Goal: Information Seeking & Learning: Check status

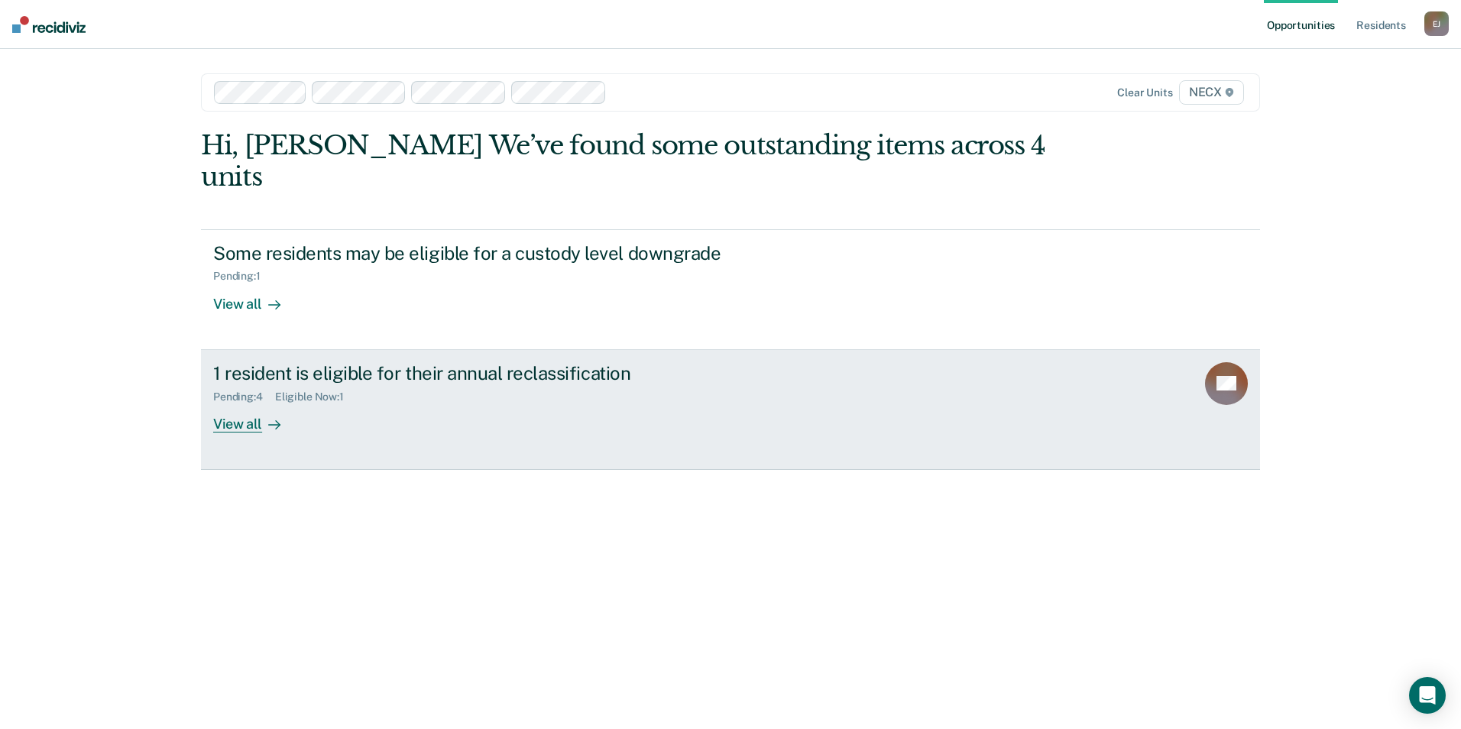
click at [343, 393] on div "1 resident is eligible for their annual reclassification Pending : 4 Eligible N…" at bounding box center [499, 397] width 573 height 70
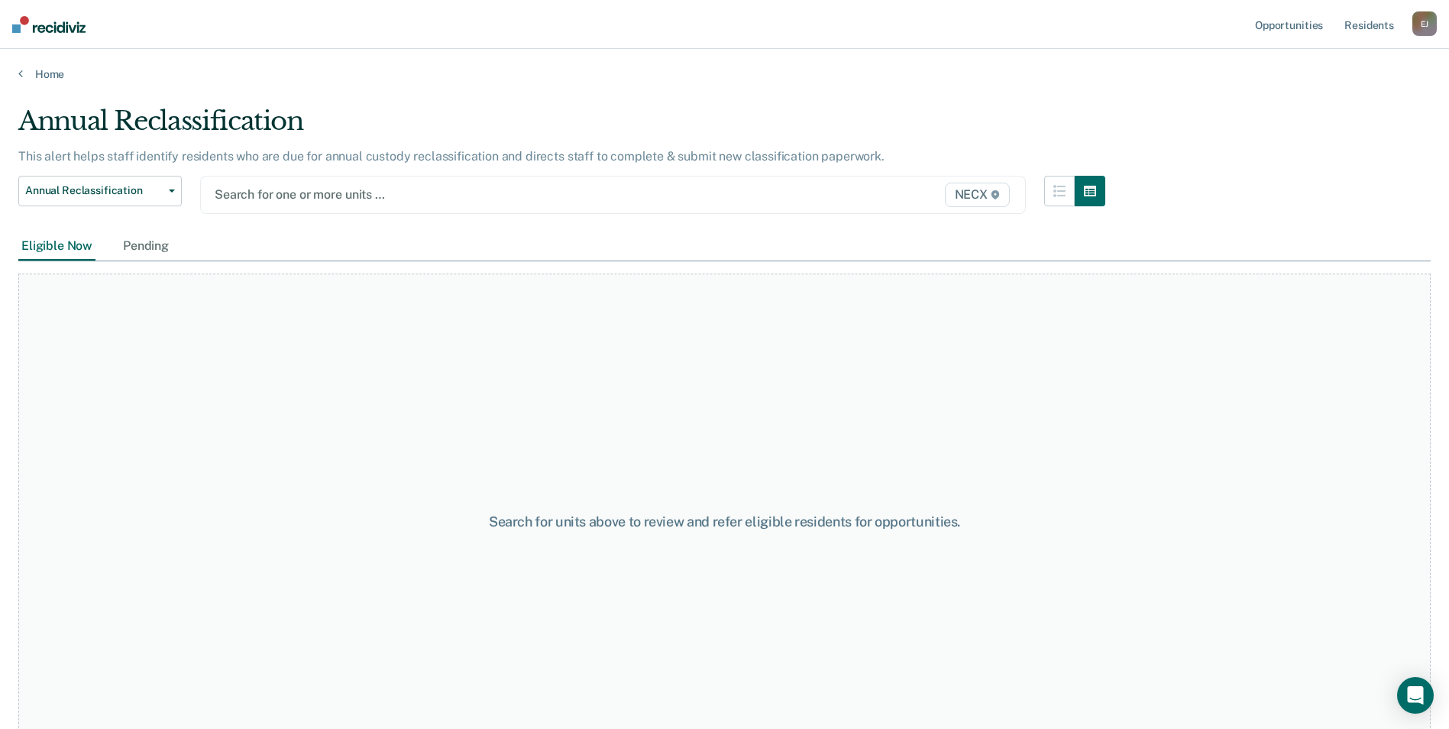
click at [780, 204] on div "NECX" at bounding box center [893, 195] width 240 height 24
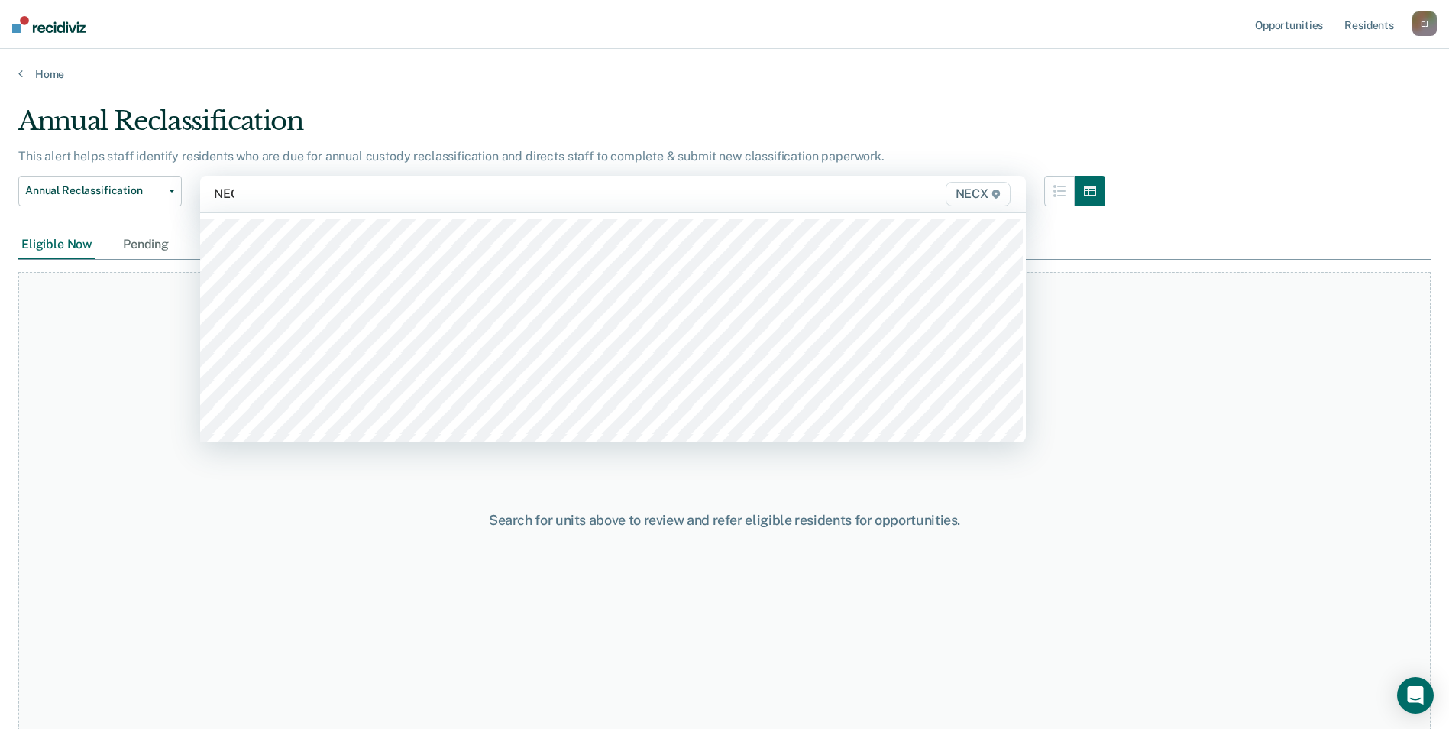
type input "NECX"
click at [359, 199] on div at bounding box center [542, 194] width 460 height 18
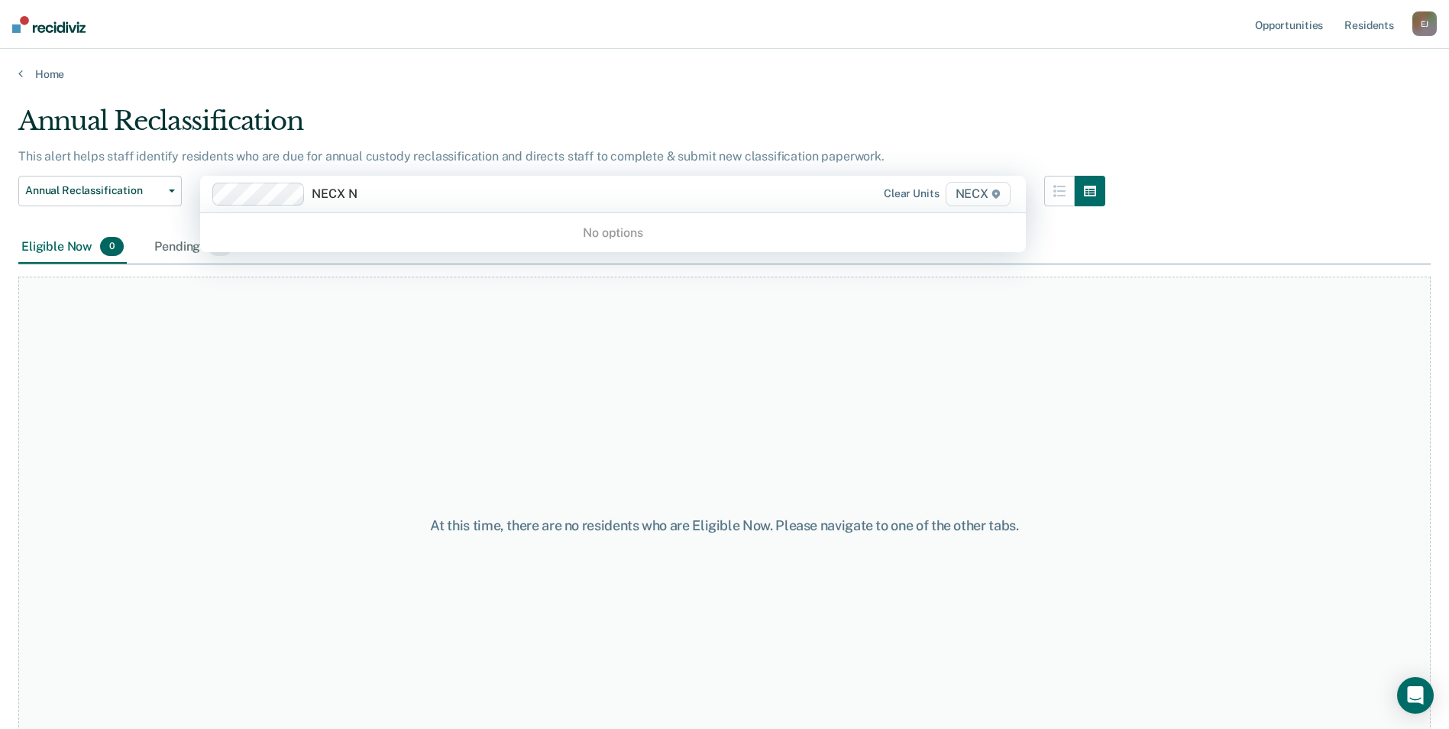
type input "NECX"
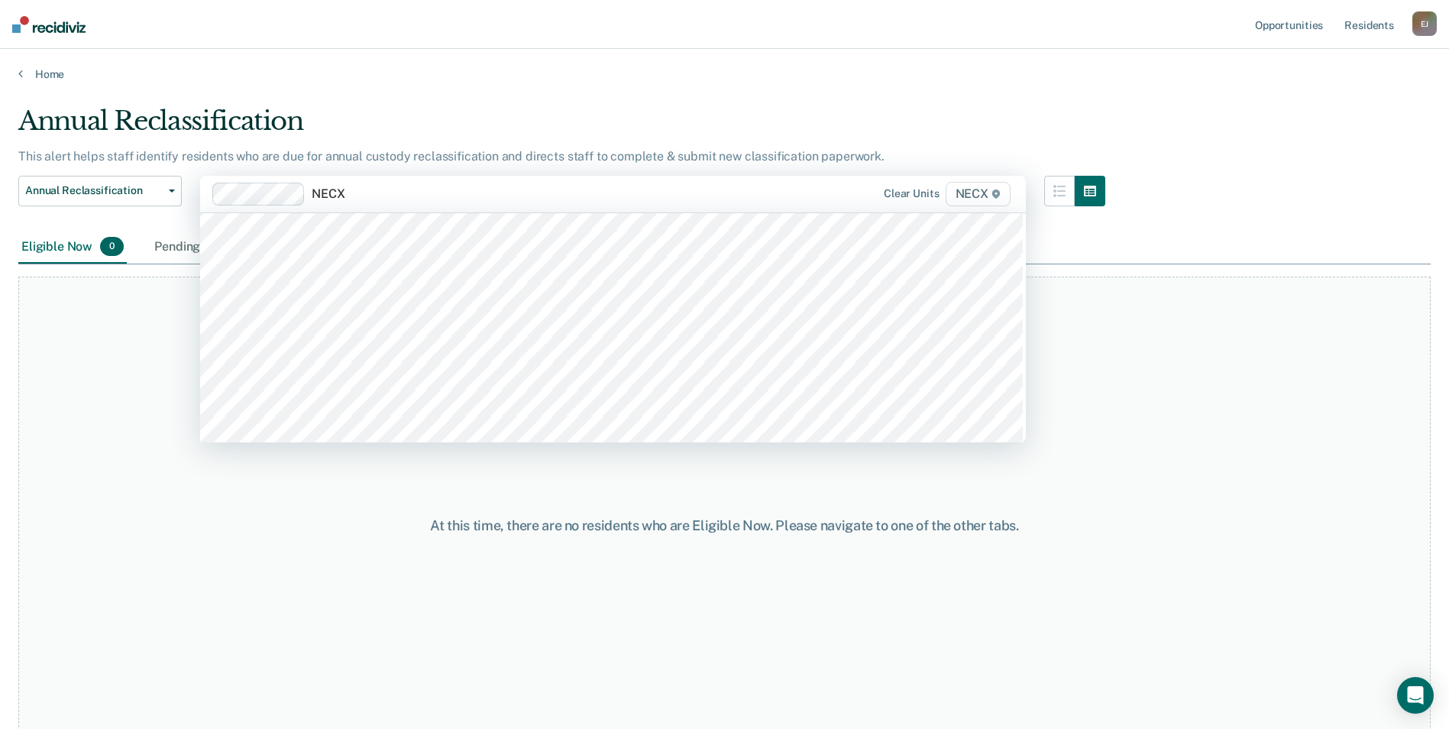
scroll to position [293, 0]
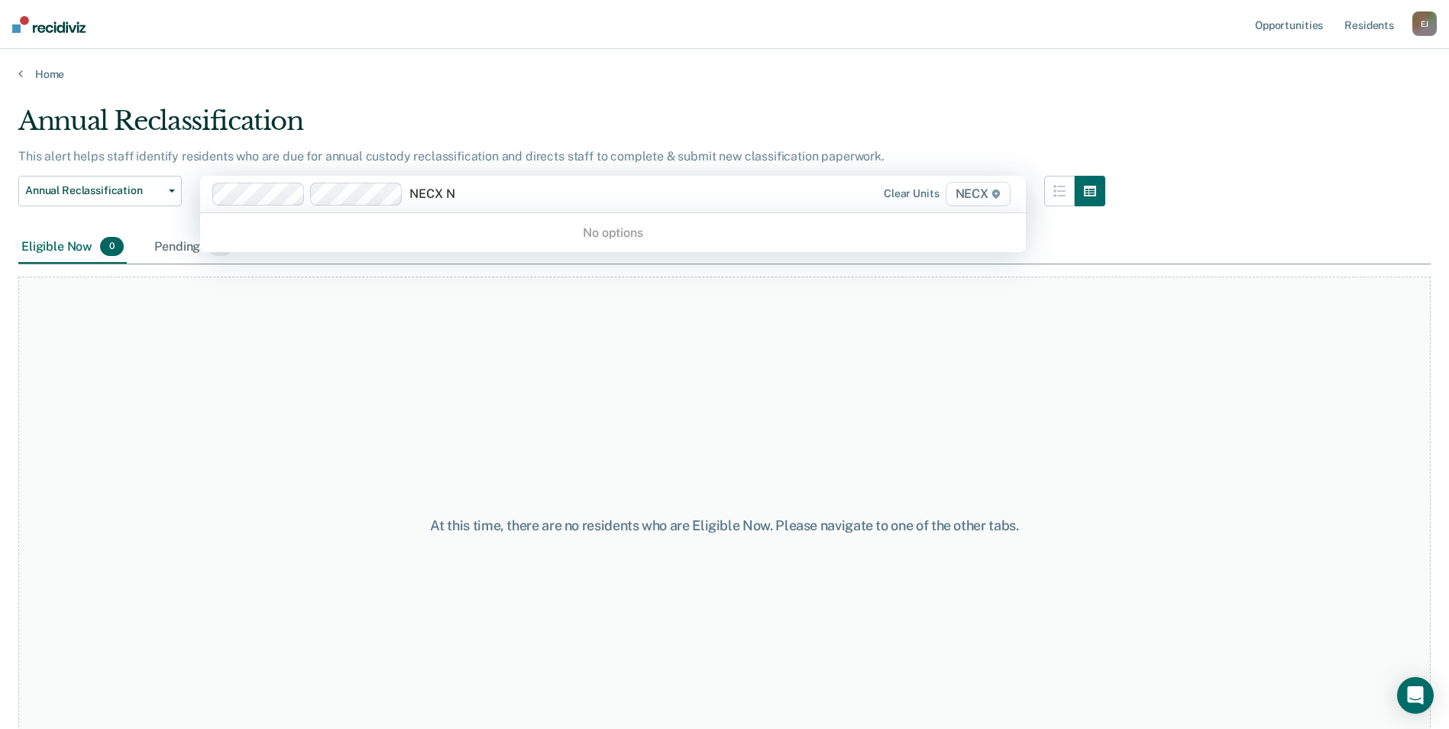
type input "NECX"
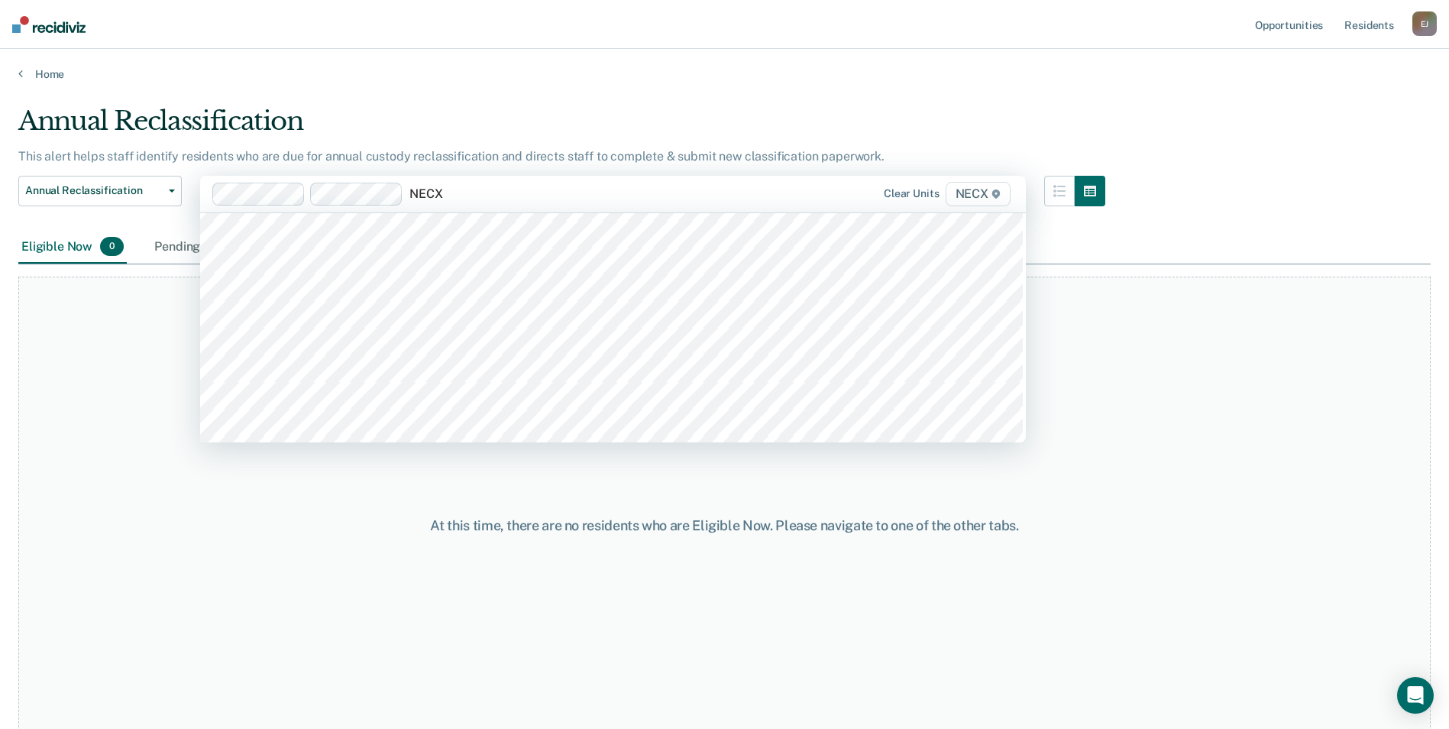
scroll to position [267, 0]
type input "NECX"
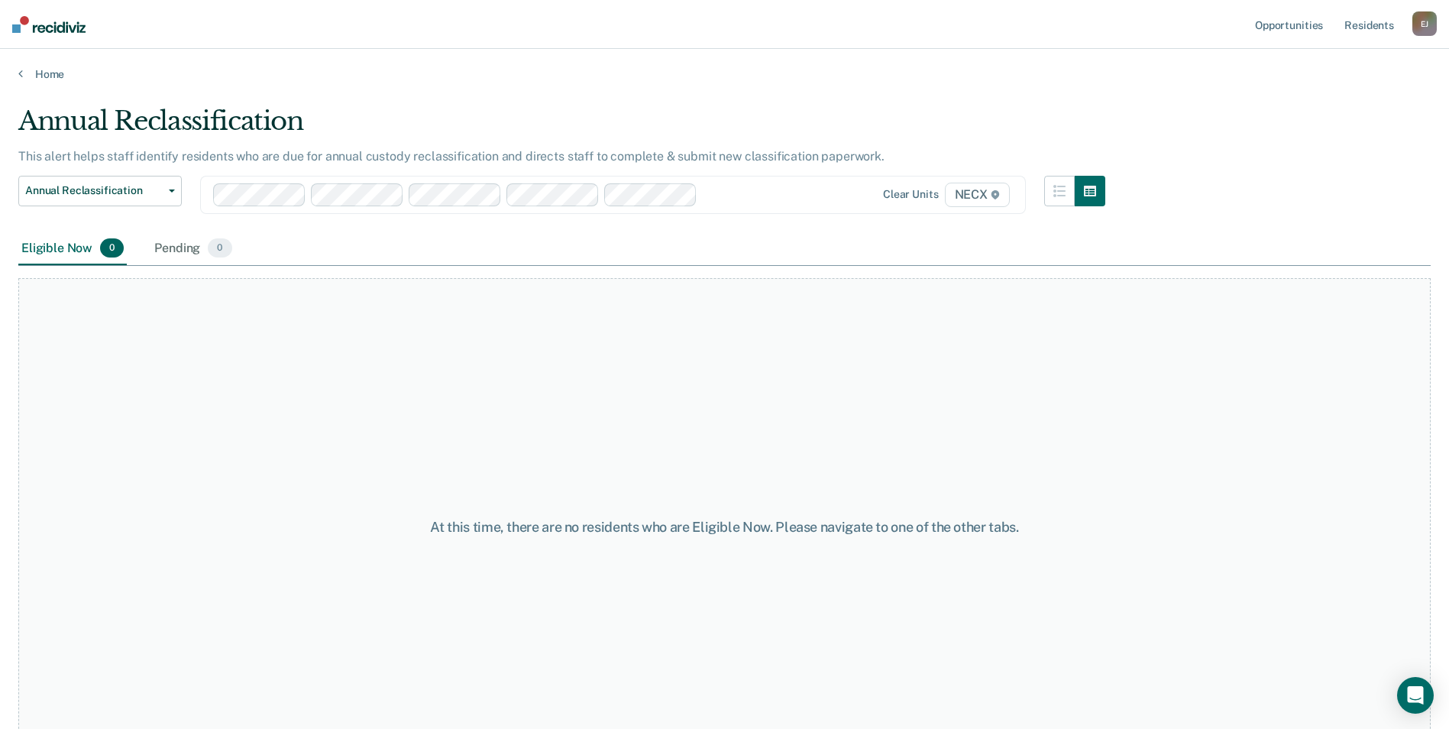
click at [535, 325] on div "At this time, there are no residents who are Eligible Now. Please navigate to o…" at bounding box center [724, 526] width 1413 height 497
click at [164, 179] on button "Annual Reclassification" at bounding box center [100, 191] width 164 height 31
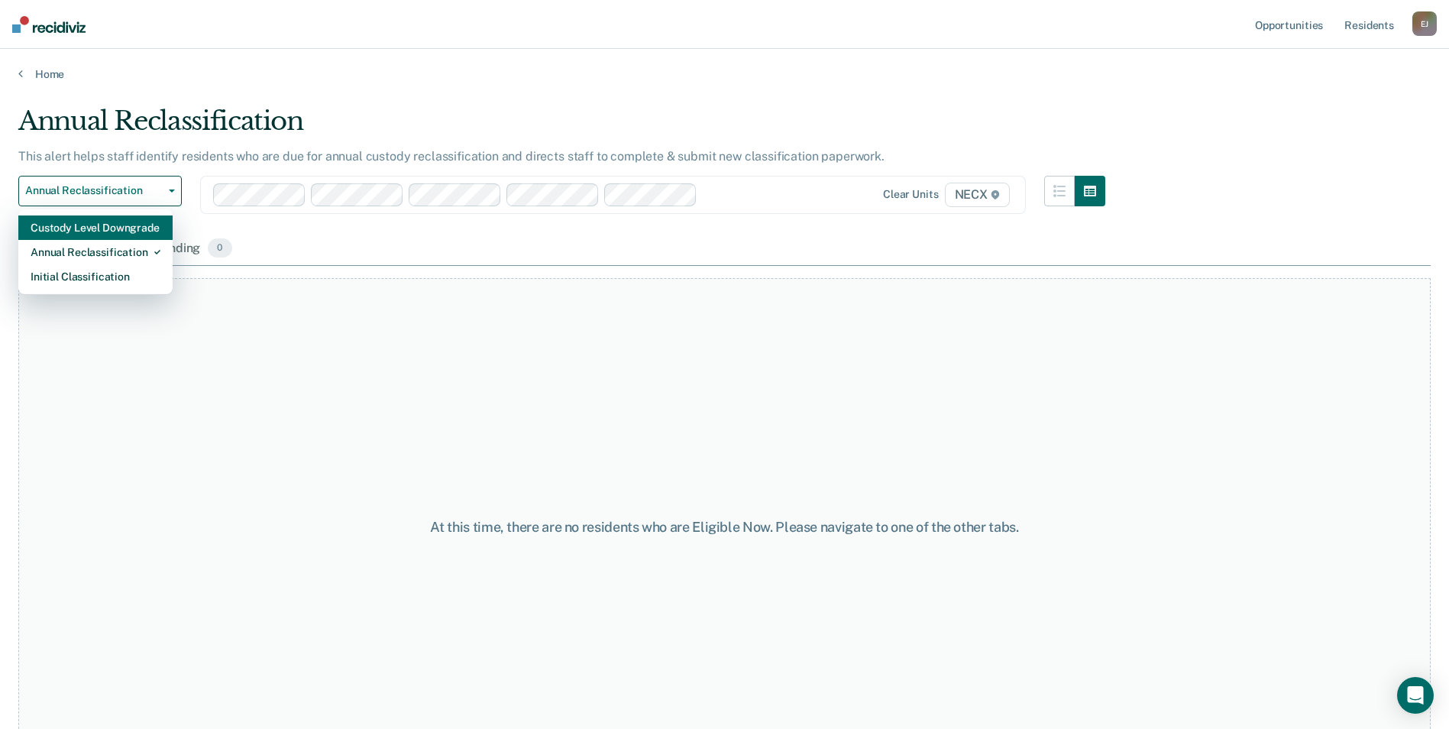
click at [119, 234] on div "Custody Level Downgrade" at bounding box center [96, 227] width 130 height 24
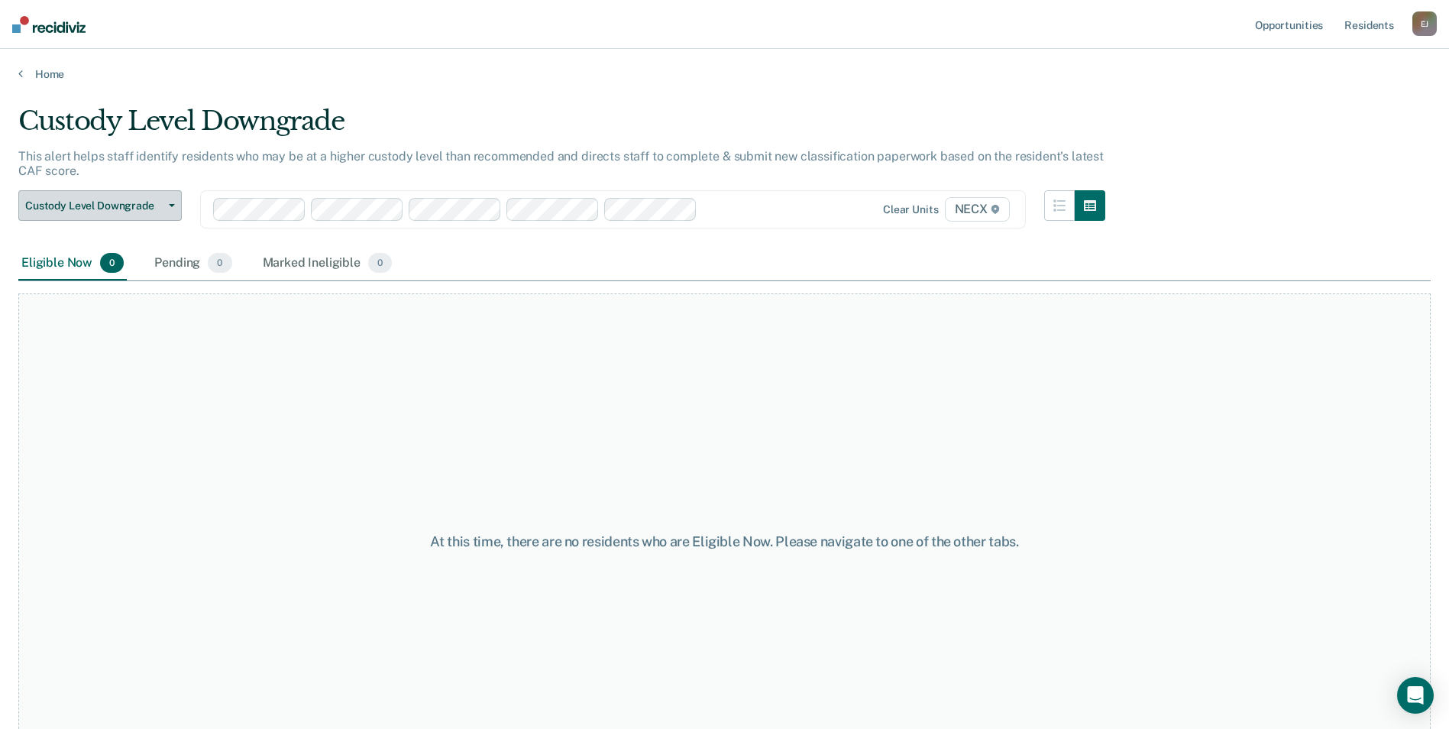
click at [137, 215] on button "Custody Level Downgrade" at bounding box center [100, 205] width 164 height 31
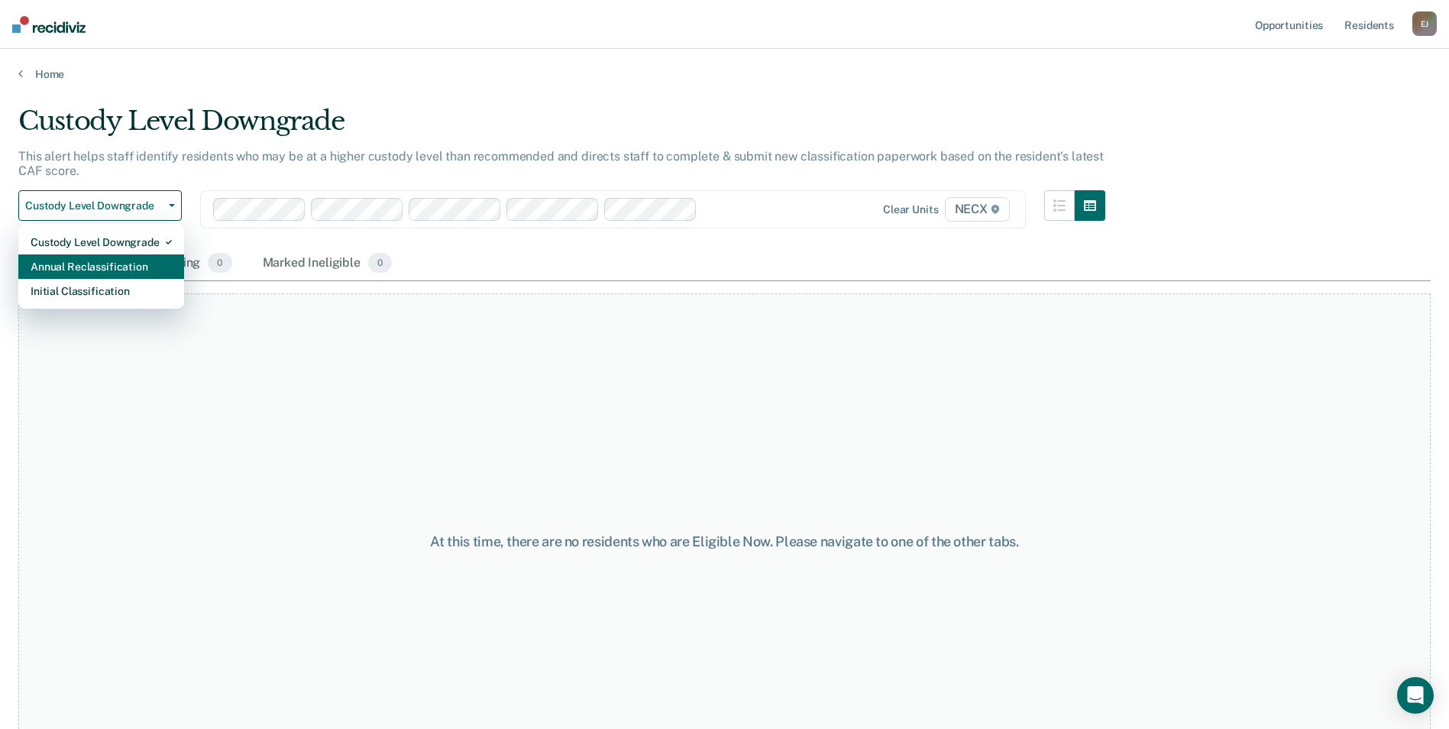
click at [118, 257] on div "Annual Reclassification" at bounding box center [101, 266] width 141 height 24
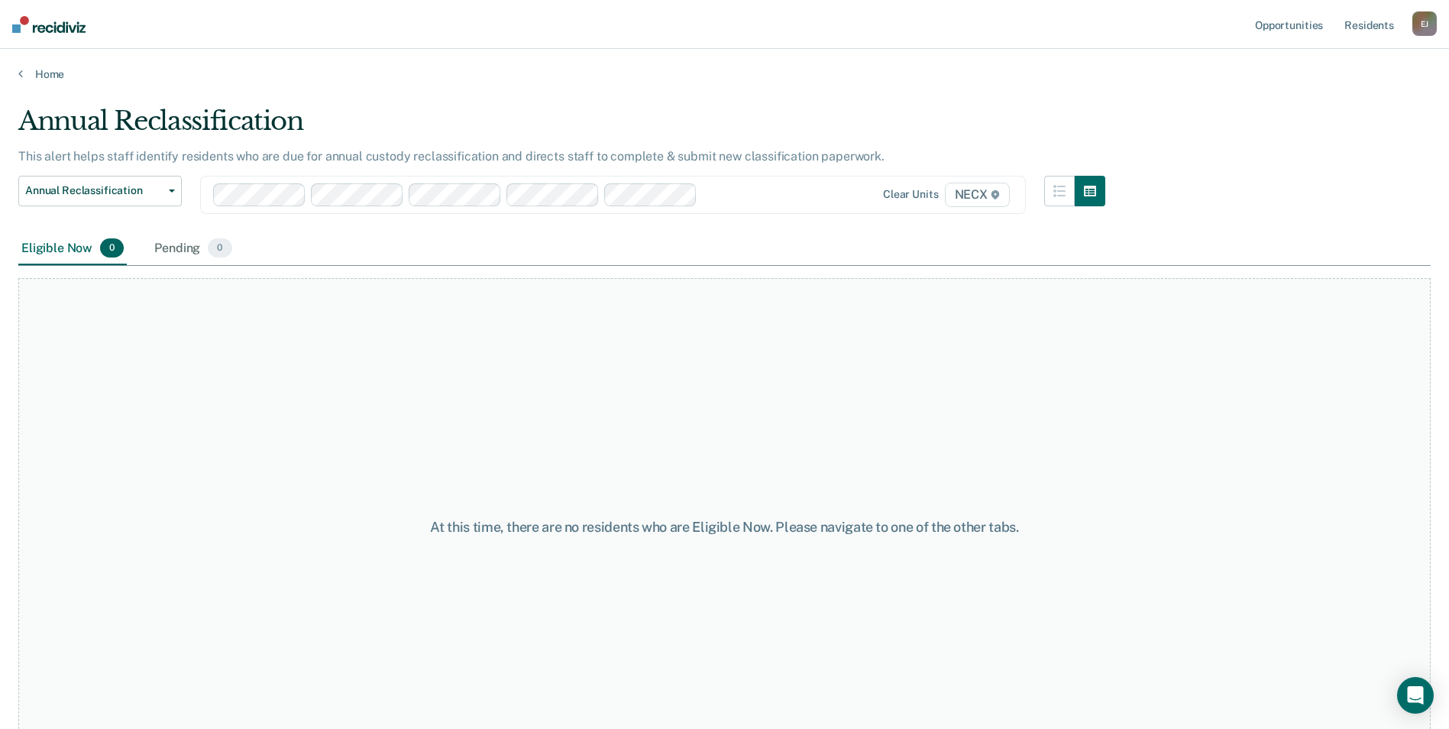
click at [79, 253] on div "Eligible Now 0" at bounding box center [72, 249] width 108 height 34
click at [177, 244] on div "Pending 0" at bounding box center [192, 249] width 83 height 34
click at [70, 244] on div "Eligible Now 0" at bounding box center [72, 249] width 108 height 34
click at [164, 247] on div "Pending 0" at bounding box center [192, 249] width 83 height 34
click at [72, 235] on div "Eligible Now 0" at bounding box center [72, 249] width 108 height 34
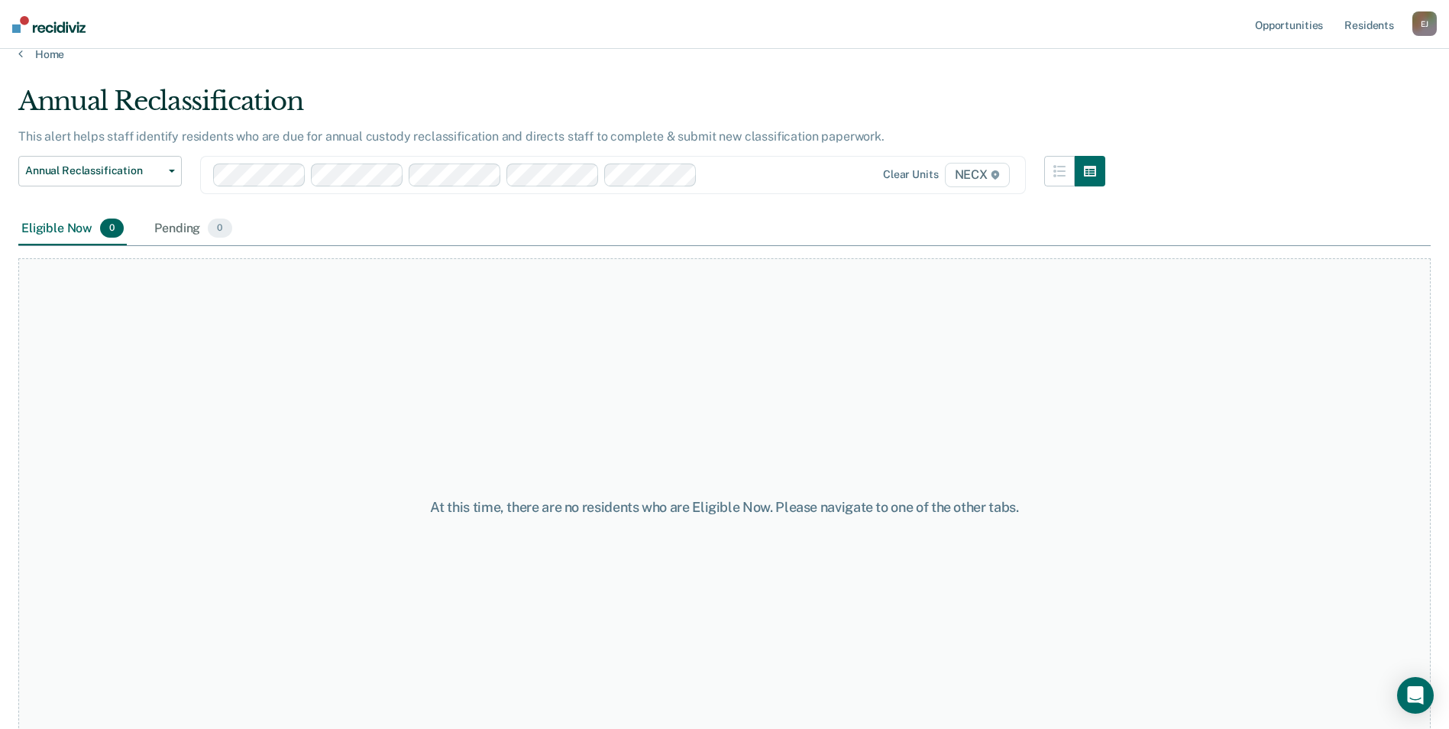
scroll to position [46, 0]
